Goal: Task Accomplishment & Management: Complete application form

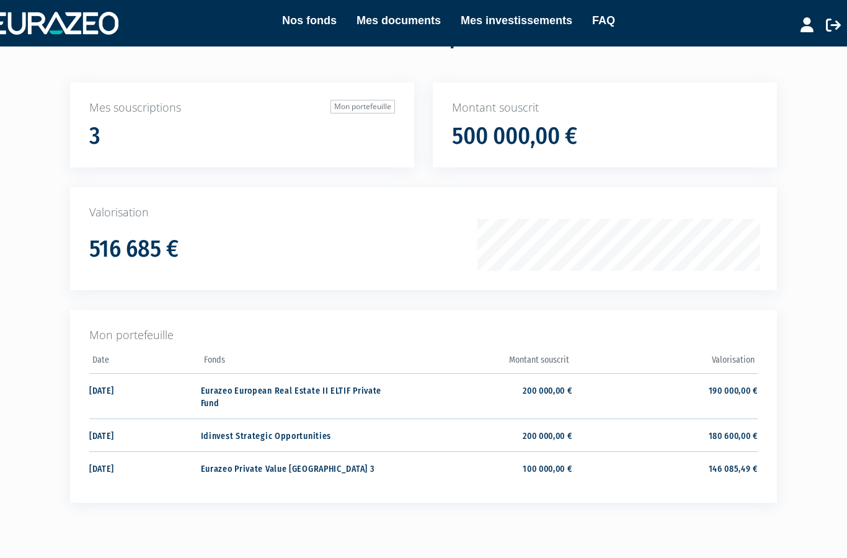
scroll to position [81, 0]
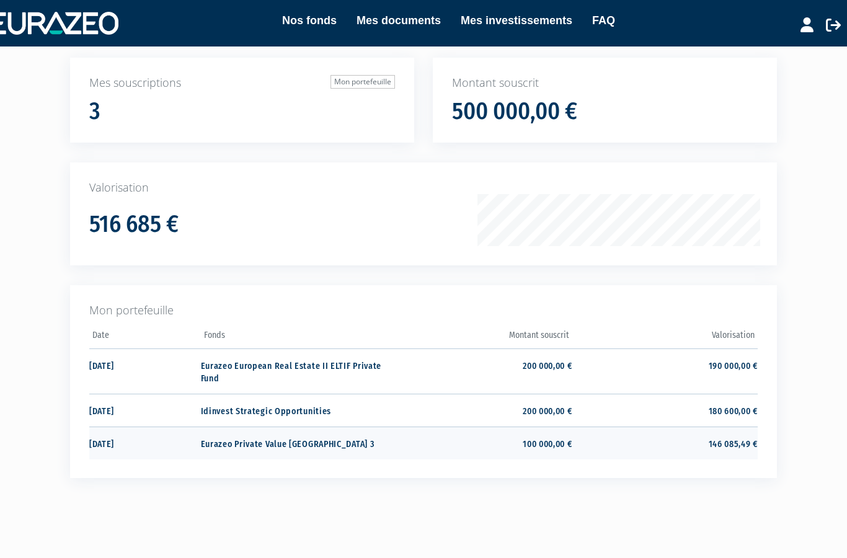
click at [732, 438] on td "146 085,49 €" at bounding box center [664, 443] width 185 height 33
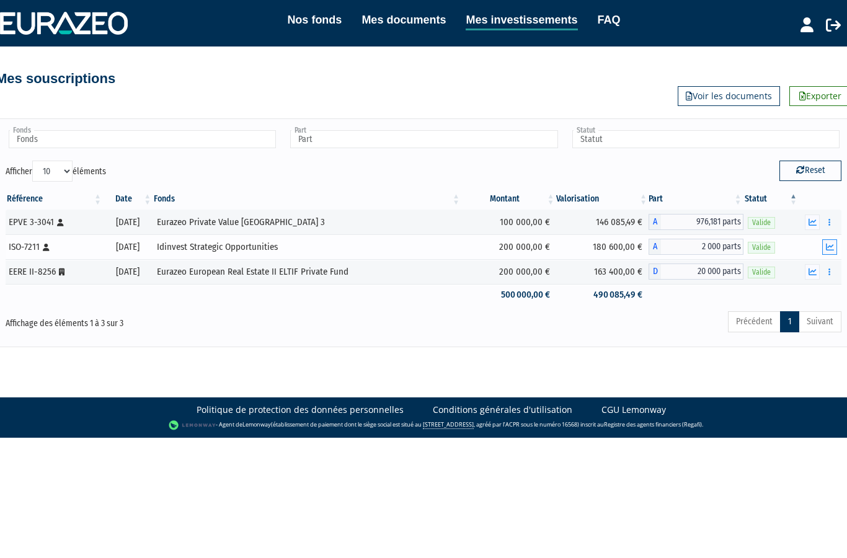
click at [831, 246] on icon "button" at bounding box center [830, 247] width 8 height 8
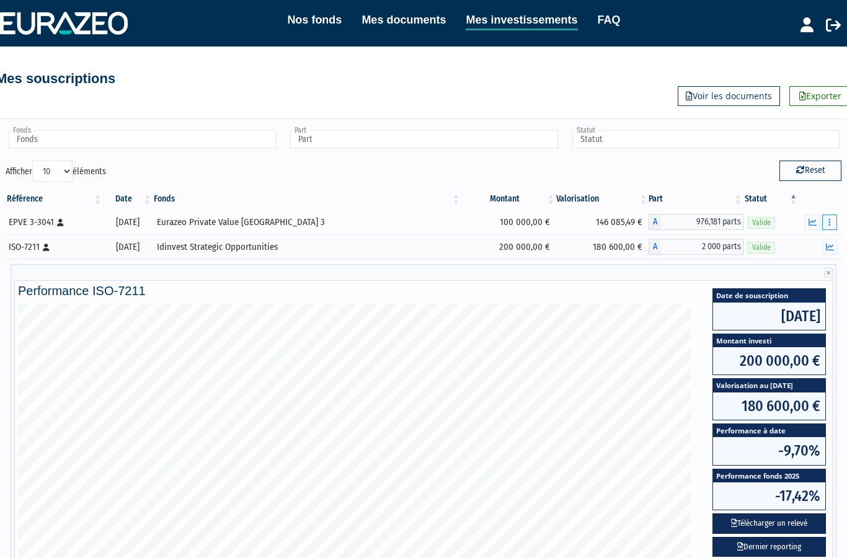
click at [830, 220] on icon "button" at bounding box center [829, 222] width 2 height 8
click at [815, 244] on link "Rachat libre" at bounding box center [802, 244] width 61 height 20
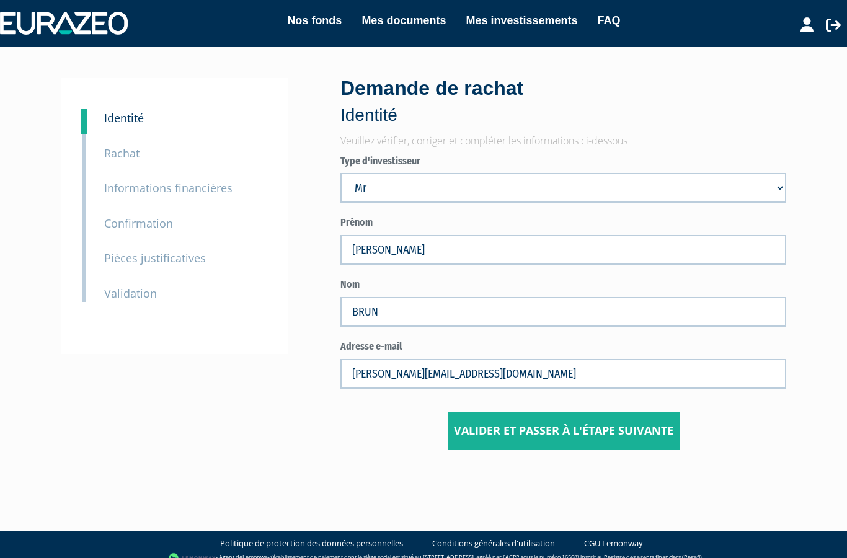
click at [574, 422] on button "Valider et passer à l'étape suivante" at bounding box center [564, 431] width 232 height 38
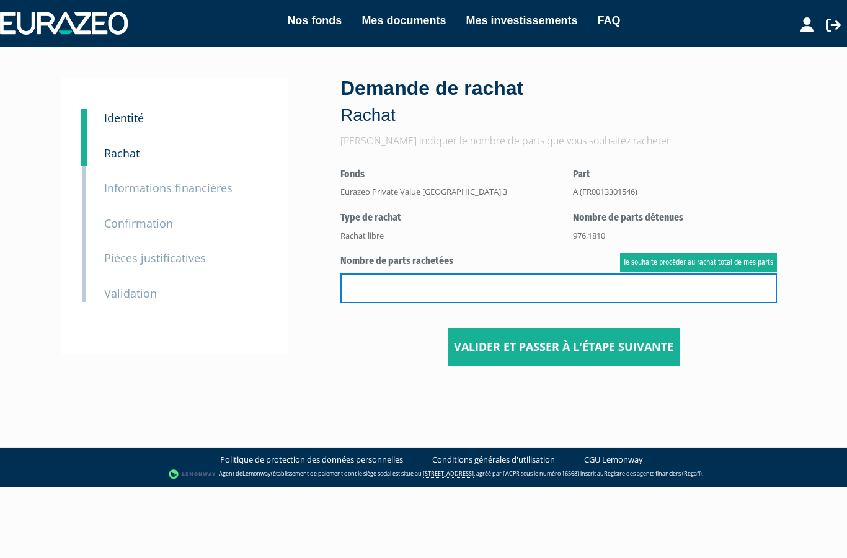
click at [543, 289] on input "text" at bounding box center [558, 288] width 437 height 30
type input "400"
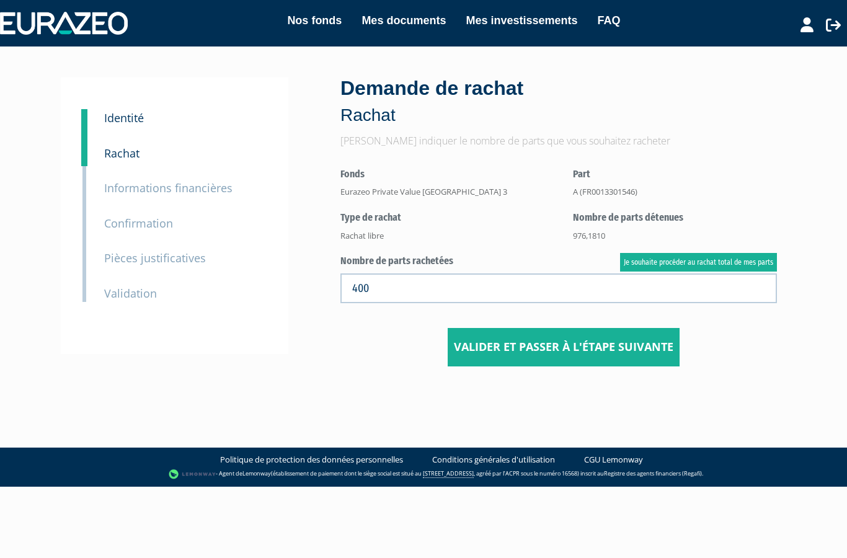
click at [589, 345] on button "Valider et passer à l'étape suivante" at bounding box center [564, 347] width 232 height 38
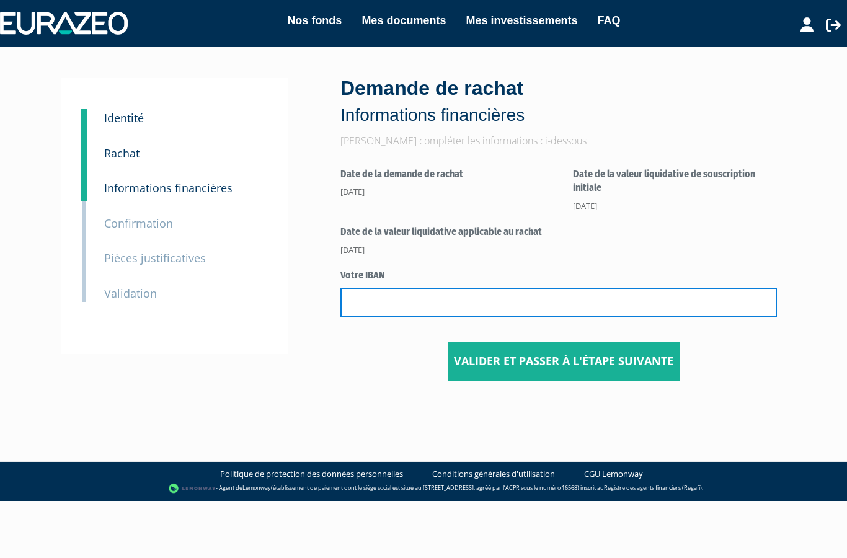
click at [551, 300] on input "text" at bounding box center [558, 303] width 437 height 30
click at [441, 305] on input "text" at bounding box center [558, 303] width 437 height 30
click at [431, 301] on input "text" at bounding box center [558, 303] width 437 height 30
paste input "FR76 3000 3011 8500 0509 2536 203"
type input "FR76 3000 3011 8500 0509 2536 203"
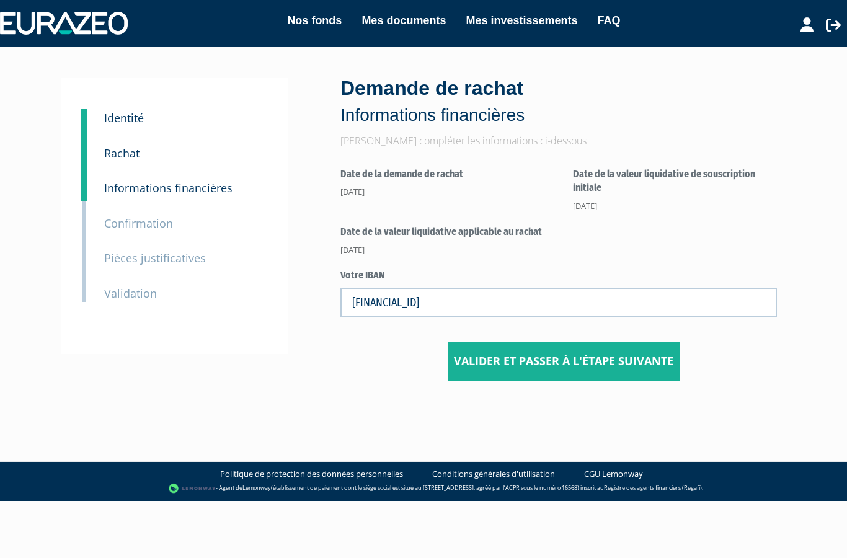
click at [566, 359] on button "Valider et passer à l'étape suivante" at bounding box center [564, 361] width 232 height 38
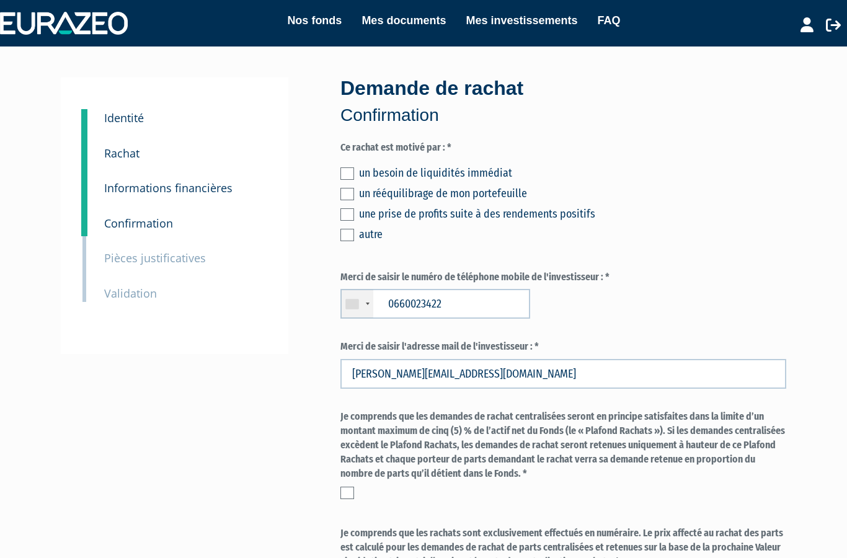
click at [508, 216] on div "une prise de profits suite à des rendements positifs" at bounding box center [572, 213] width 427 height 17
click at [350, 211] on label at bounding box center [347, 214] width 14 height 12
click at [0, 0] on input "checkbox" at bounding box center [0, 0] width 0 height 0
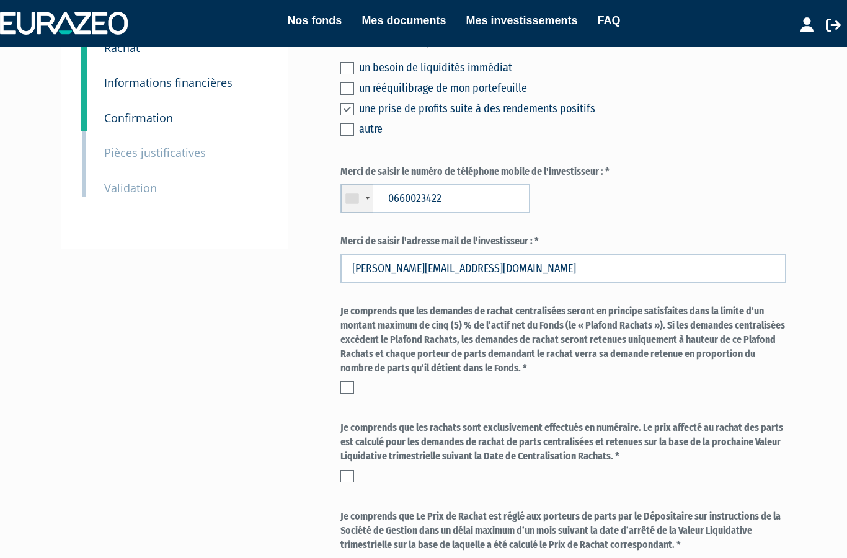
scroll to position [105, 0]
click at [352, 381] on label at bounding box center [347, 387] width 14 height 12
click at [0, 0] on input "checkbox" at bounding box center [0, 0] width 0 height 0
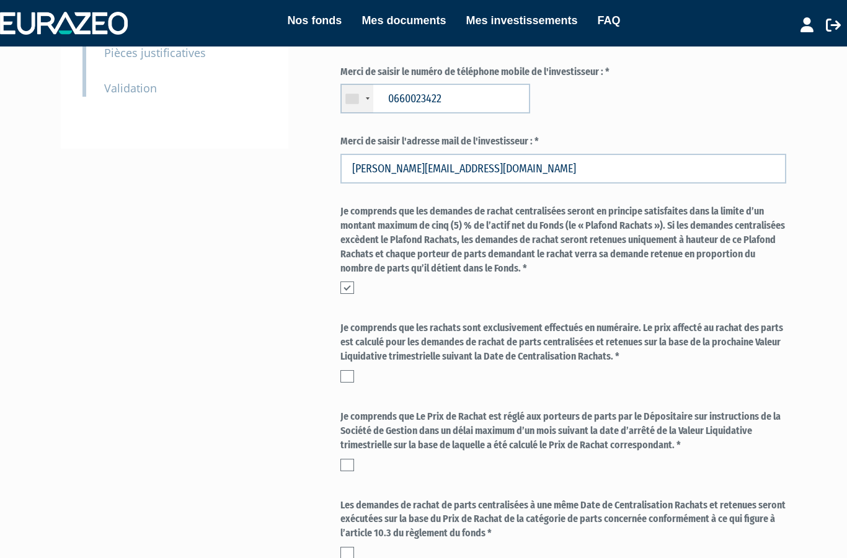
scroll to position [210, 0]
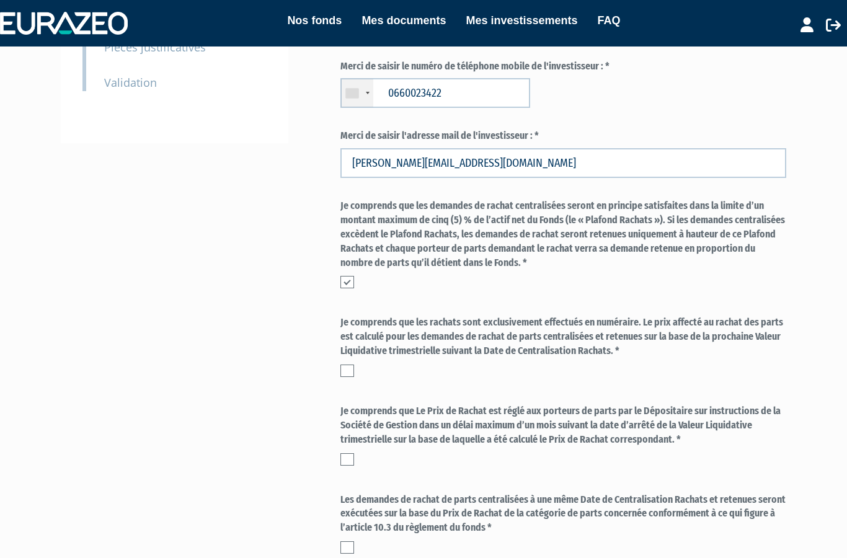
click at [348, 368] on label at bounding box center [347, 371] width 14 height 12
click at [0, 0] on input "checkbox" at bounding box center [0, 0] width 0 height 0
click at [345, 453] on label at bounding box center [347, 459] width 14 height 12
click at [0, 0] on input "checkbox" at bounding box center [0, 0] width 0 height 0
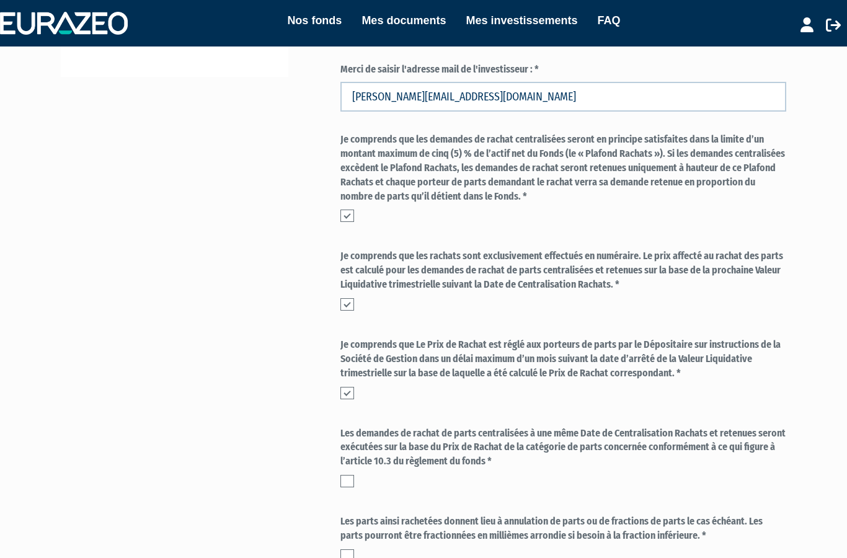
scroll to position [283, 0]
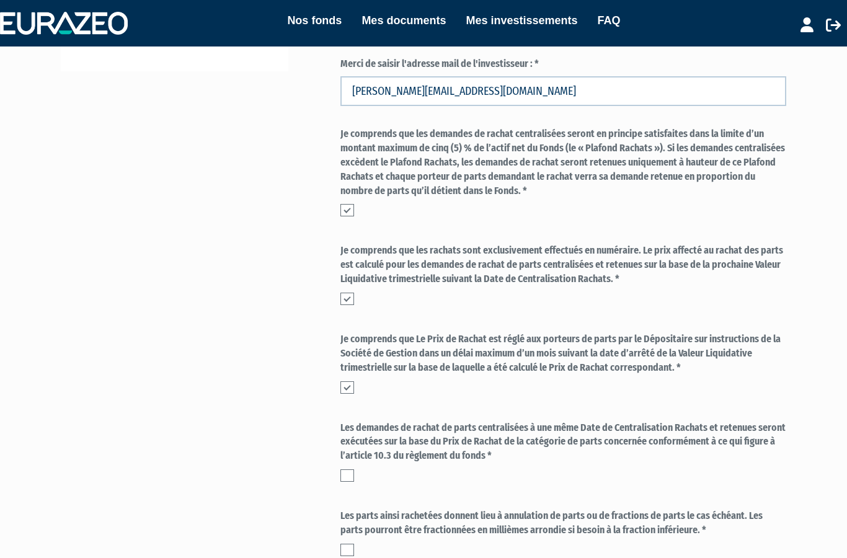
click at [351, 469] on label at bounding box center [347, 475] width 14 height 12
click at [0, 0] on input "checkbox" at bounding box center [0, 0] width 0 height 0
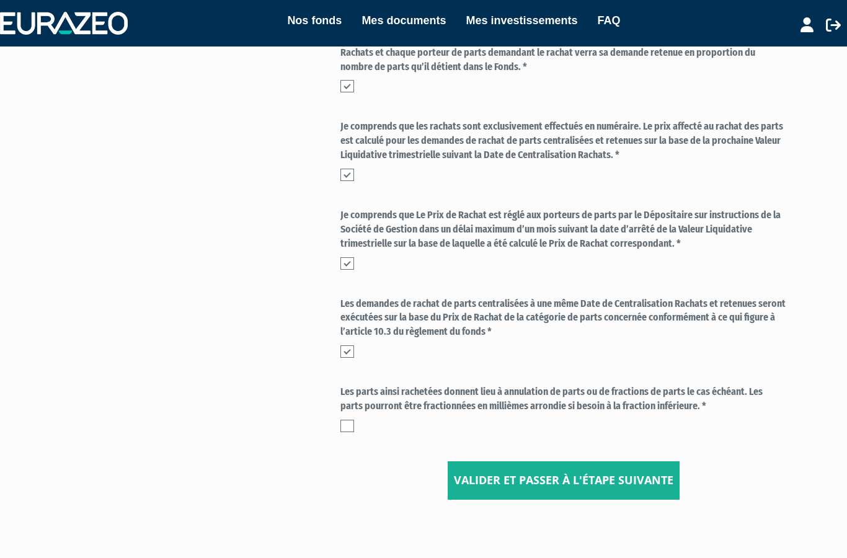
scroll to position [407, 0]
click at [350, 420] on label at bounding box center [347, 426] width 14 height 12
click at [0, 0] on input "checkbox" at bounding box center [0, 0] width 0 height 0
click at [625, 474] on button "Valider et passer à l'étape suivante" at bounding box center [564, 480] width 232 height 38
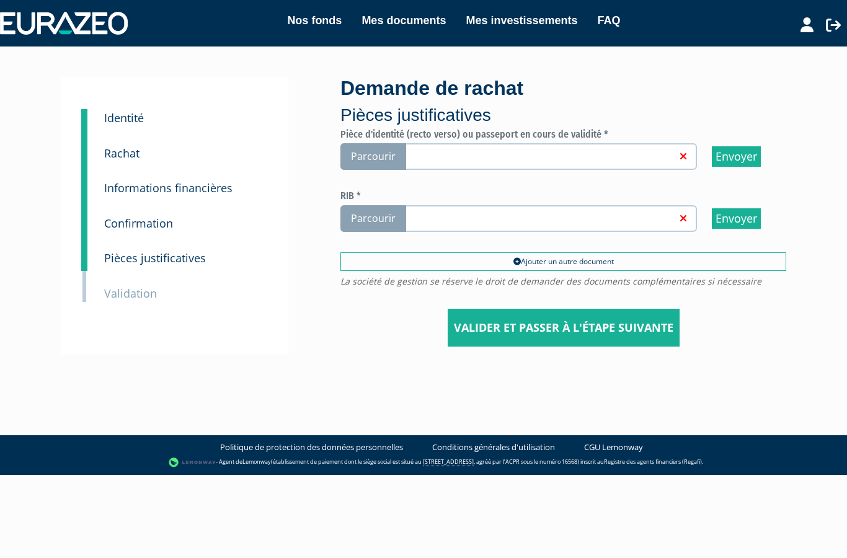
click at [378, 159] on span "Parcourir" at bounding box center [373, 156] width 66 height 27
click at [0, 0] on input "Parcourir" at bounding box center [0, 0] width 0 height 0
click at [525, 220] on link at bounding box center [544, 217] width 285 height 12
click at [0, 0] on input "Parcourir" at bounding box center [0, 0] width 0 height 0
click at [556, 330] on input "Valider et passer à l'étape suivante" at bounding box center [564, 328] width 232 height 38
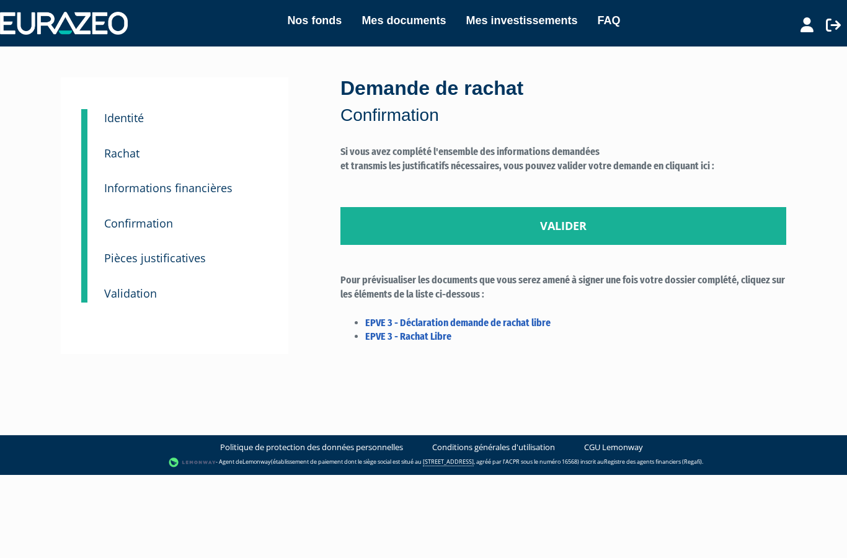
click at [570, 228] on link "Valider" at bounding box center [563, 226] width 446 height 38
